Goal: Transaction & Acquisition: Purchase product/service

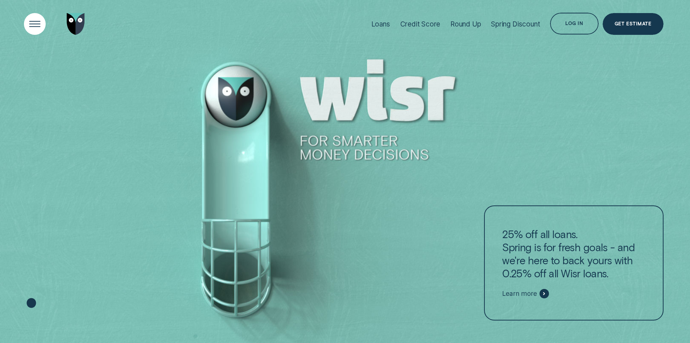
click at [32, 18] on div "Open Menu" at bounding box center [34, 24] width 31 height 31
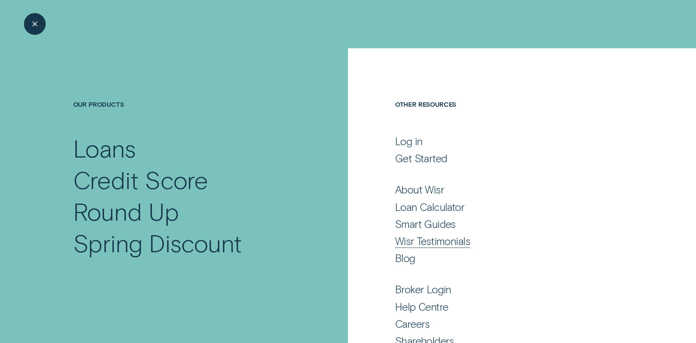
scroll to position [36, 0]
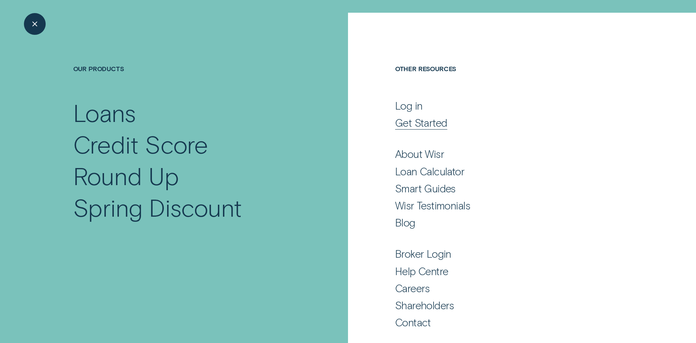
click at [419, 128] on div "Get Started" at bounding box center [421, 122] width 52 height 13
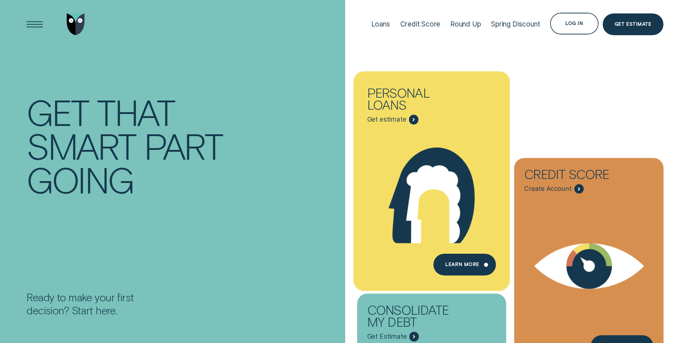
click at [435, 164] on icon "Personal loans - Learn more" at bounding box center [432, 195] width 86 height 96
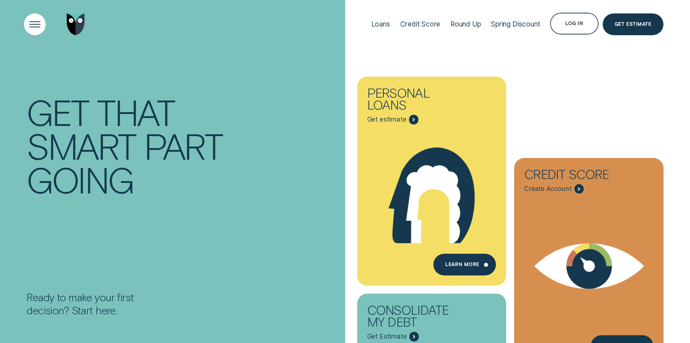
click at [37, 26] on div "Open Menu" at bounding box center [34, 24] width 31 height 31
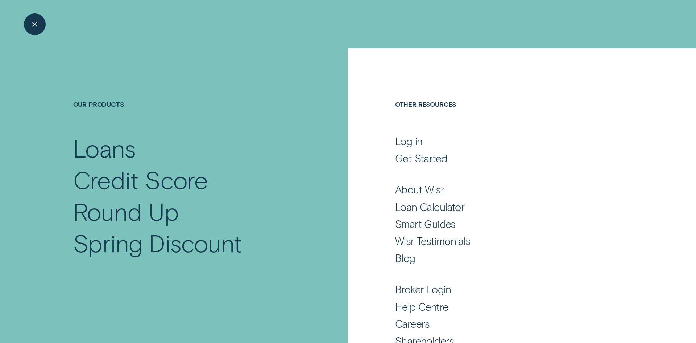
scroll to position [36, 0]
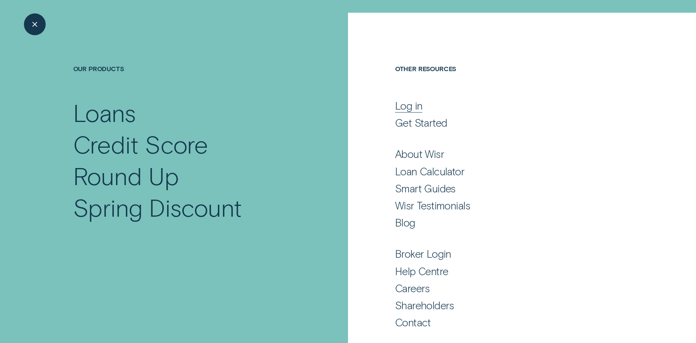
click at [408, 108] on div "Log in" at bounding box center [409, 105] width 28 height 13
